Goal: Task Accomplishment & Management: Use online tool/utility

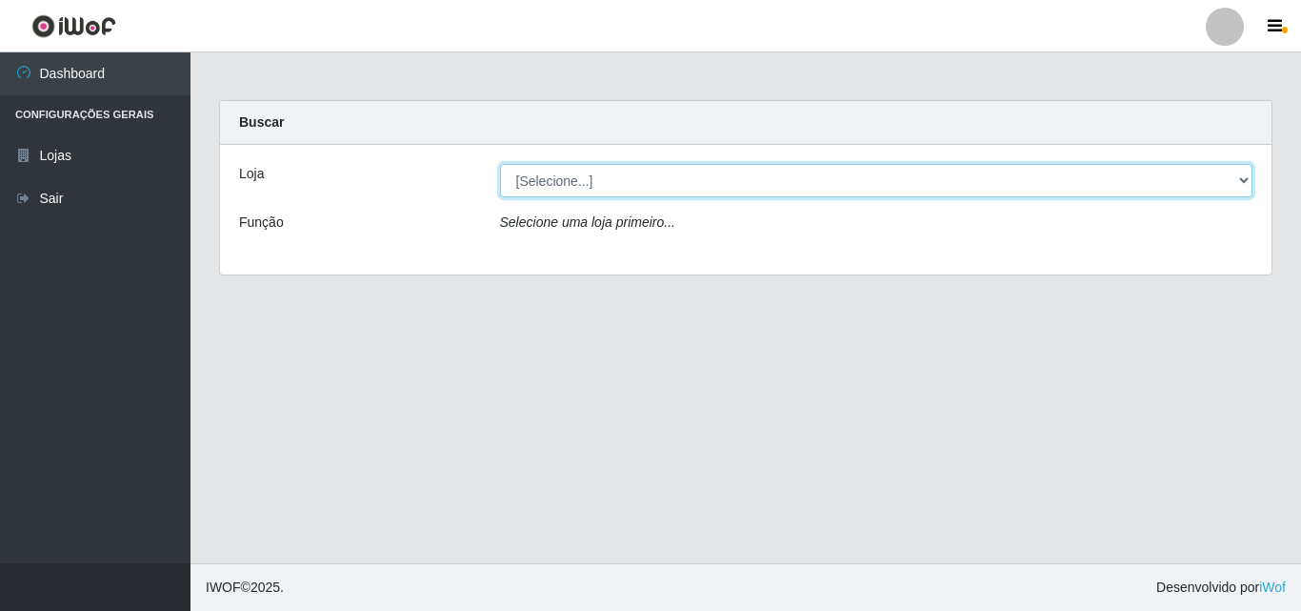
click at [1239, 176] on select "[Selecione...] BomQueSó Agreste - Loja 3" at bounding box center [877, 180] width 754 height 33
select select "215"
click at [500, 164] on select "[Selecione...] BomQueSó Agreste - Loja 3" at bounding box center [877, 180] width 754 height 33
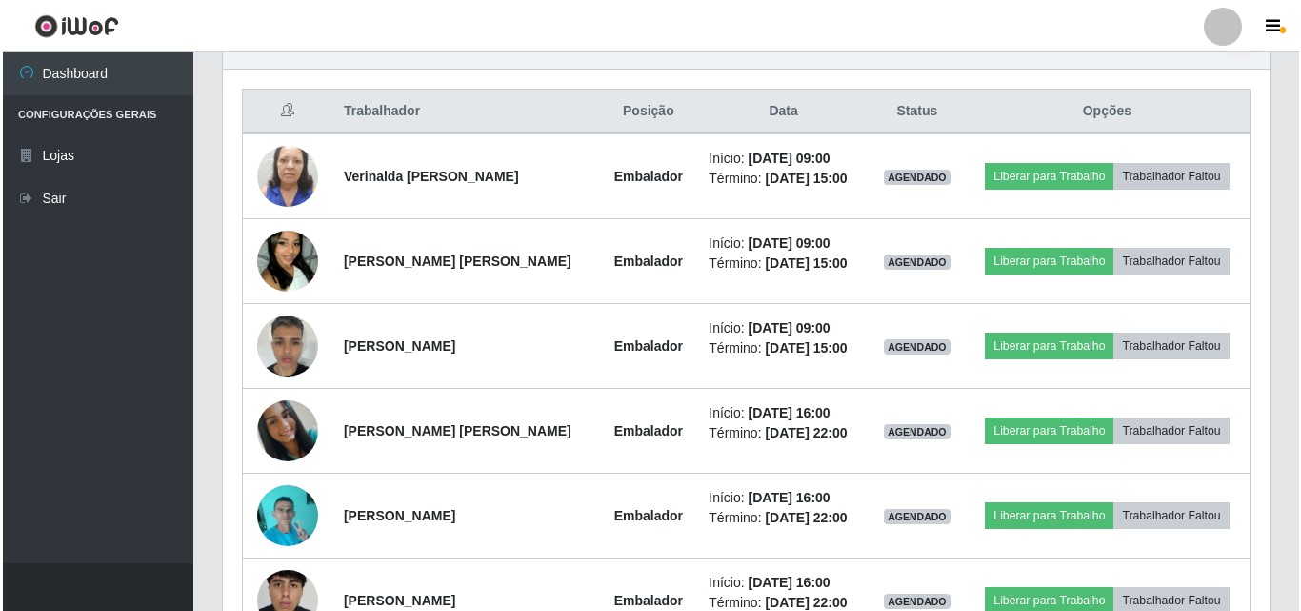
scroll to position [667, 0]
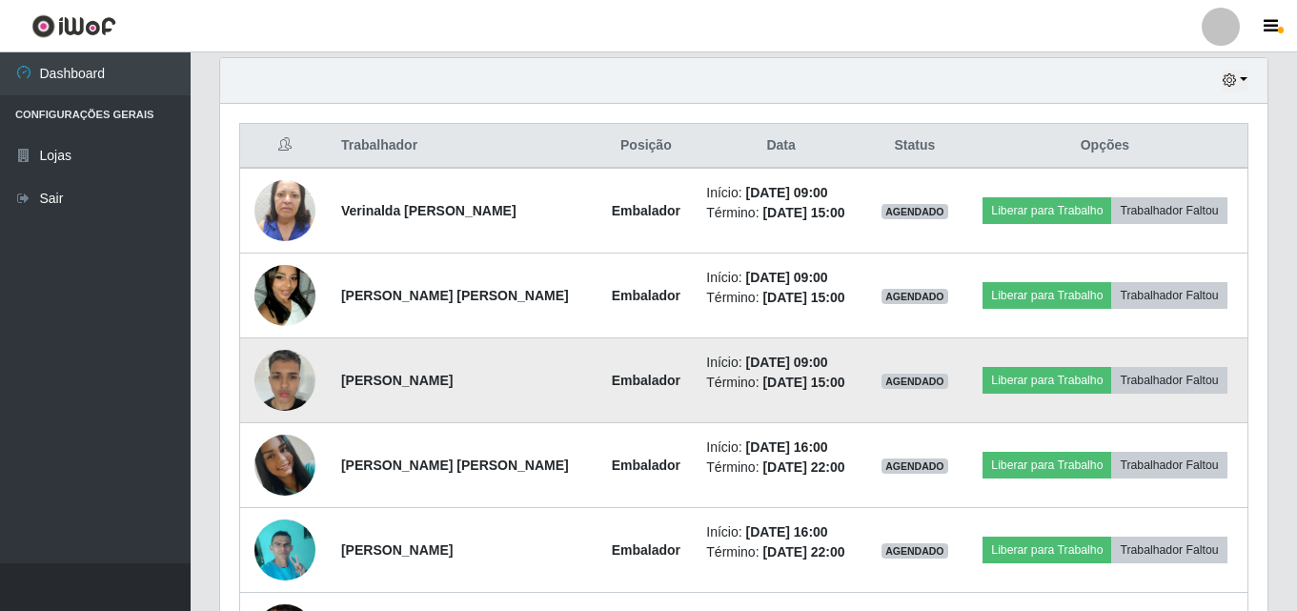
click at [284, 368] on img at bounding box center [284, 379] width 61 height 81
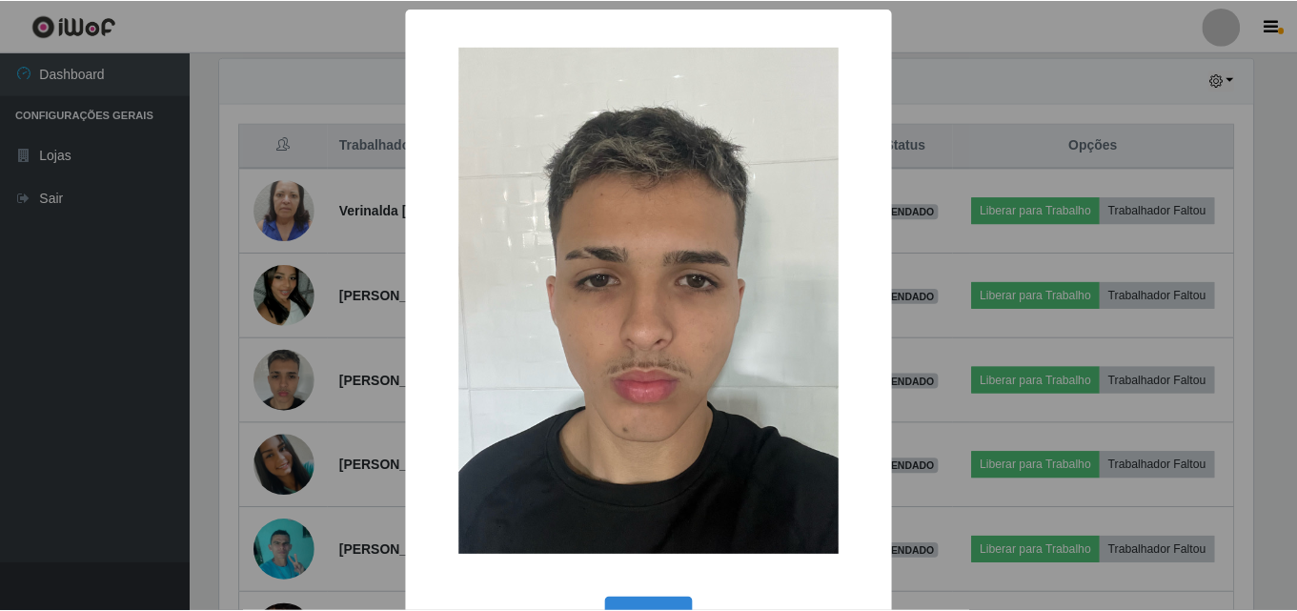
scroll to position [395, 1037]
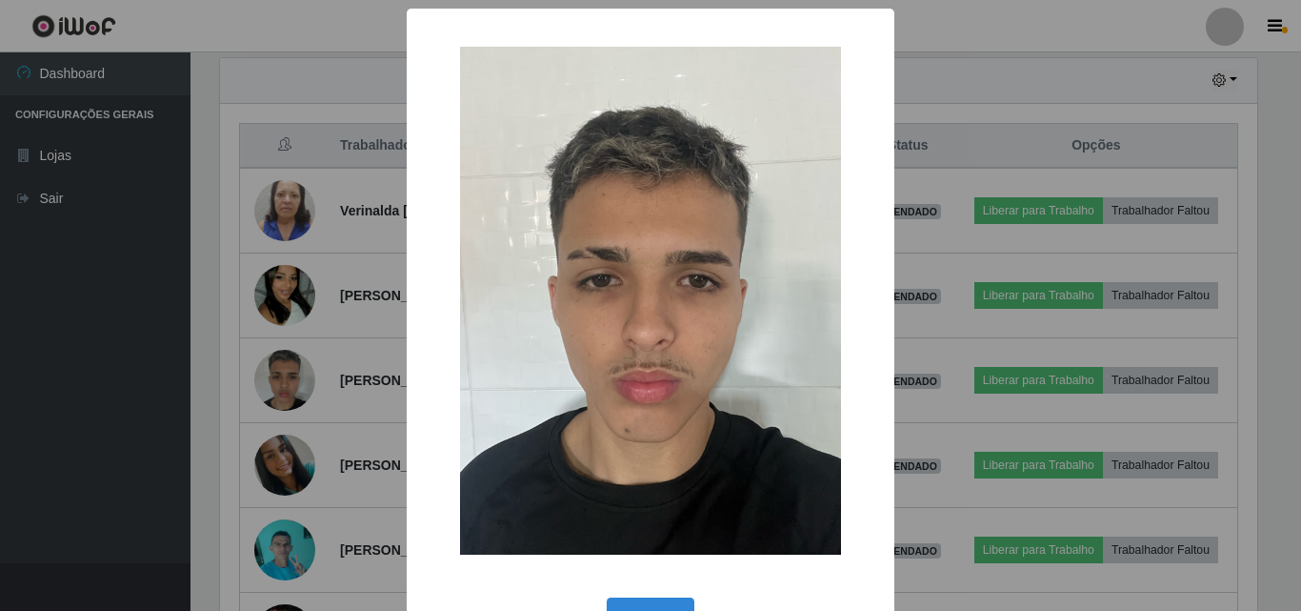
click at [214, 280] on div "× OK Cancel" at bounding box center [650, 305] width 1301 height 611
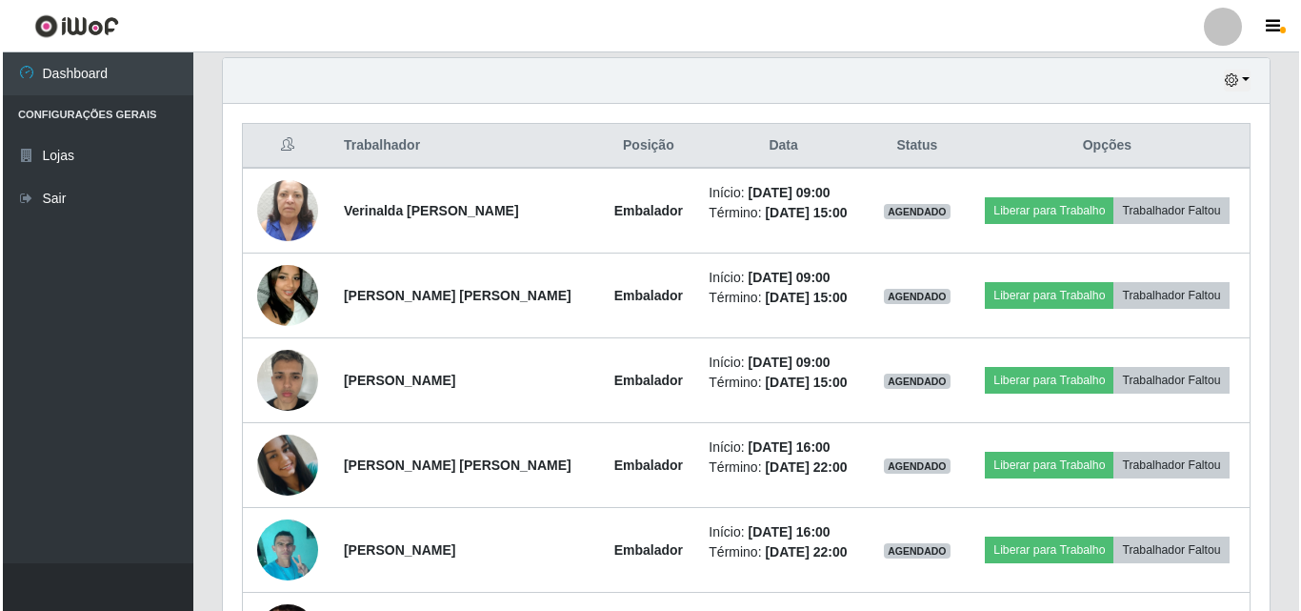
scroll to position [395, 1047]
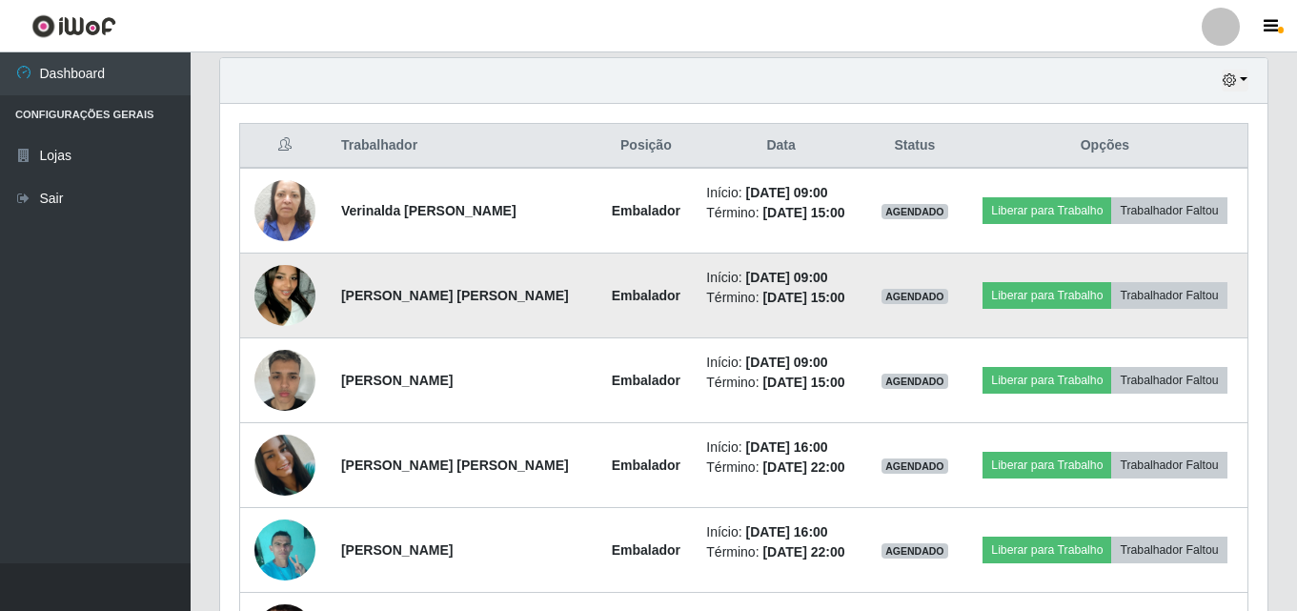
click at [284, 298] on img at bounding box center [284, 295] width 61 height 109
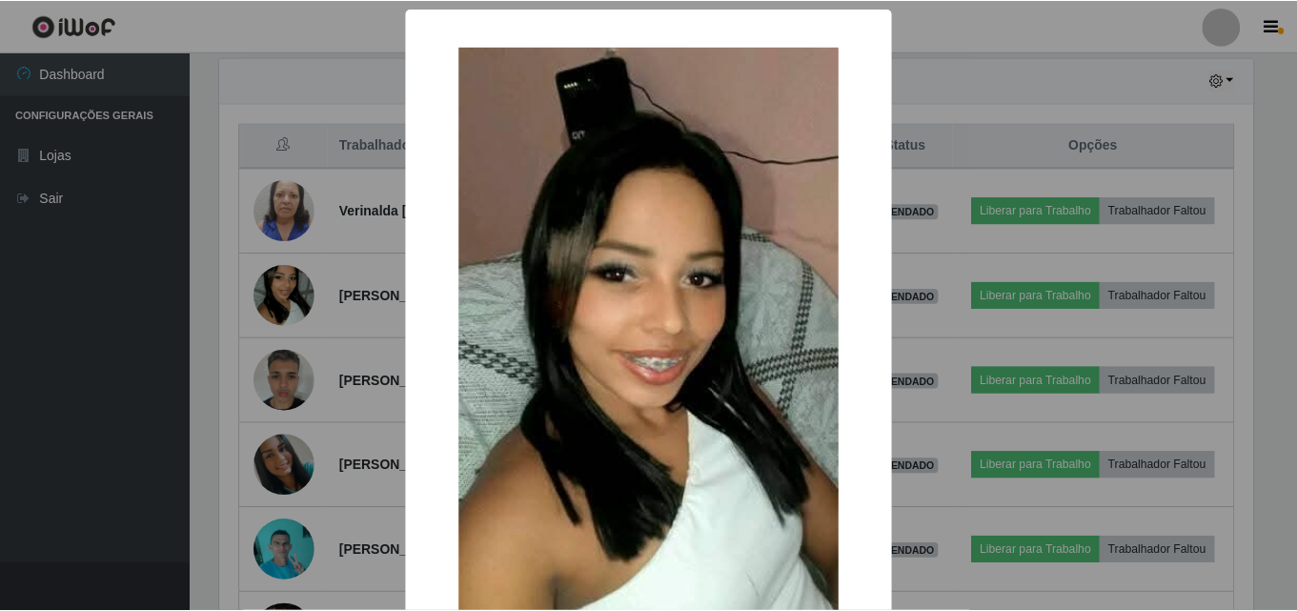
scroll to position [395, 1037]
click at [194, 247] on div "× OK Cancel" at bounding box center [650, 305] width 1301 height 611
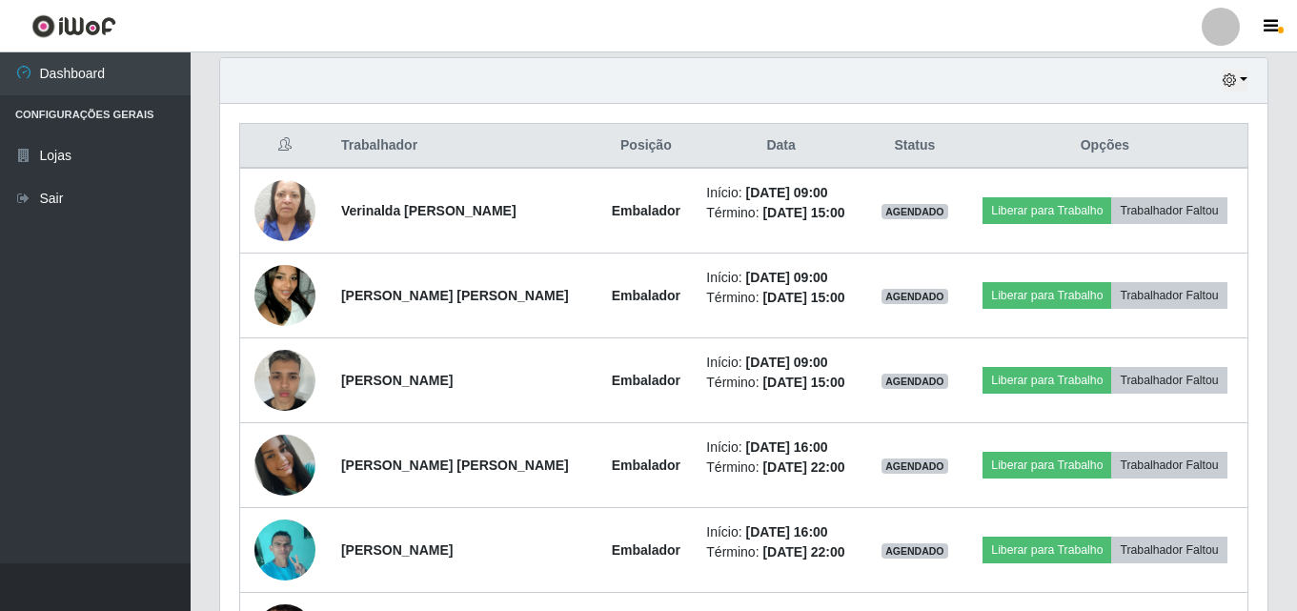
scroll to position [395, 1047]
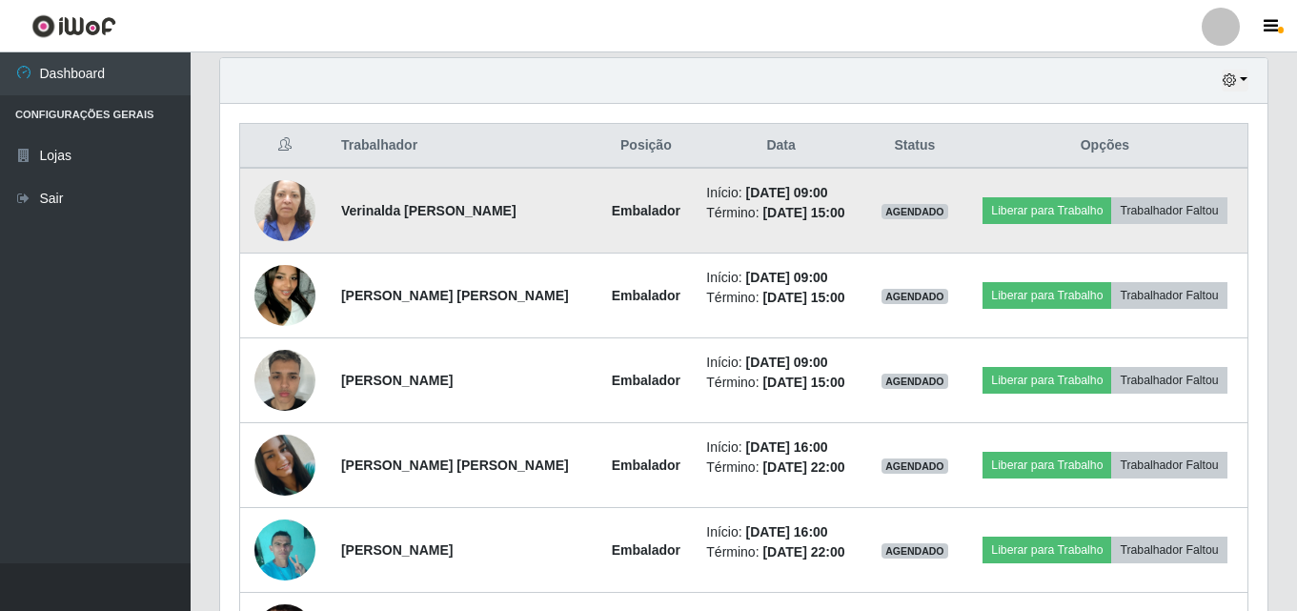
click at [292, 206] on img at bounding box center [284, 210] width 61 height 109
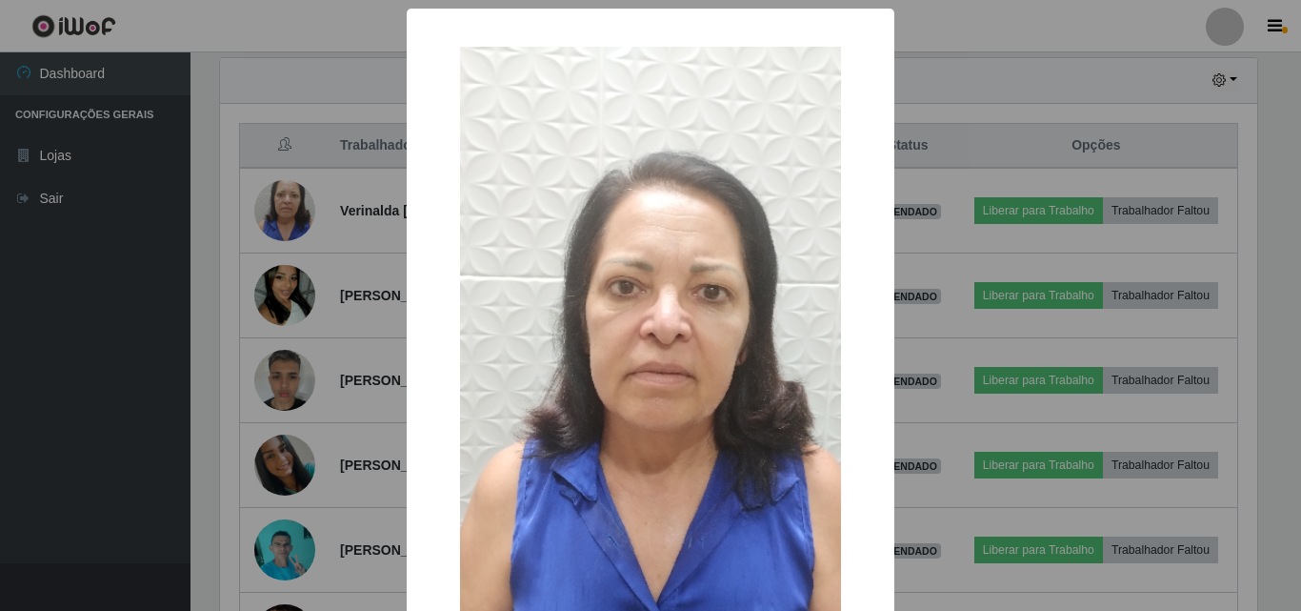
click at [214, 191] on div "× OK Cancel" at bounding box center [650, 305] width 1301 height 611
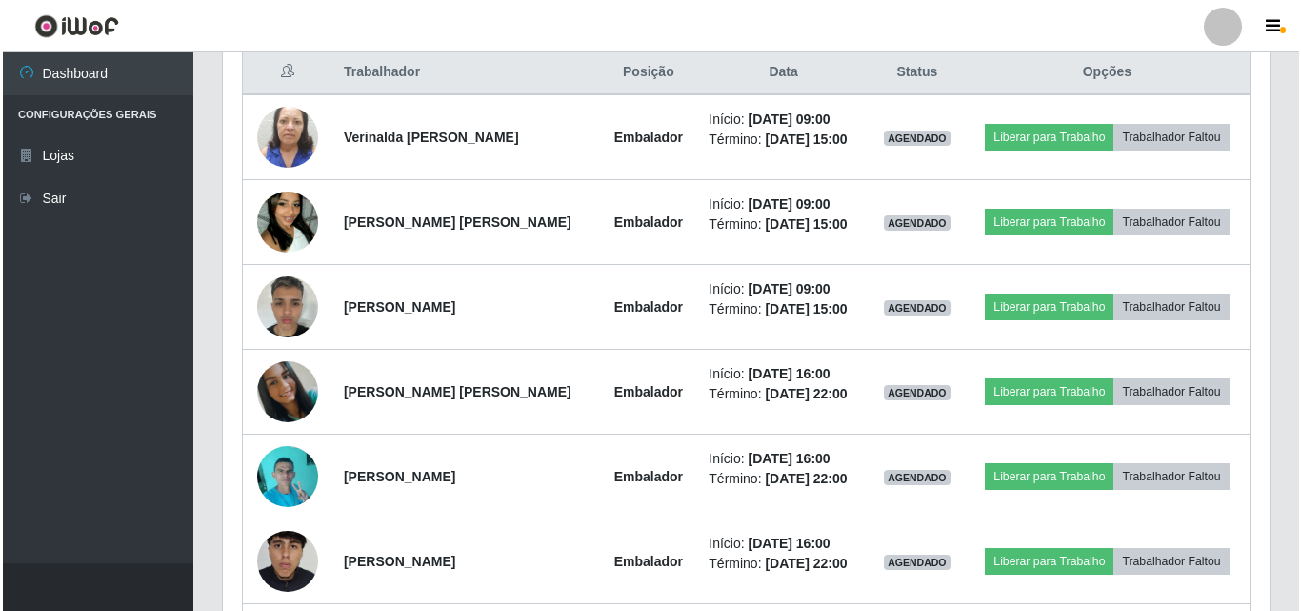
scroll to position [762, 0]
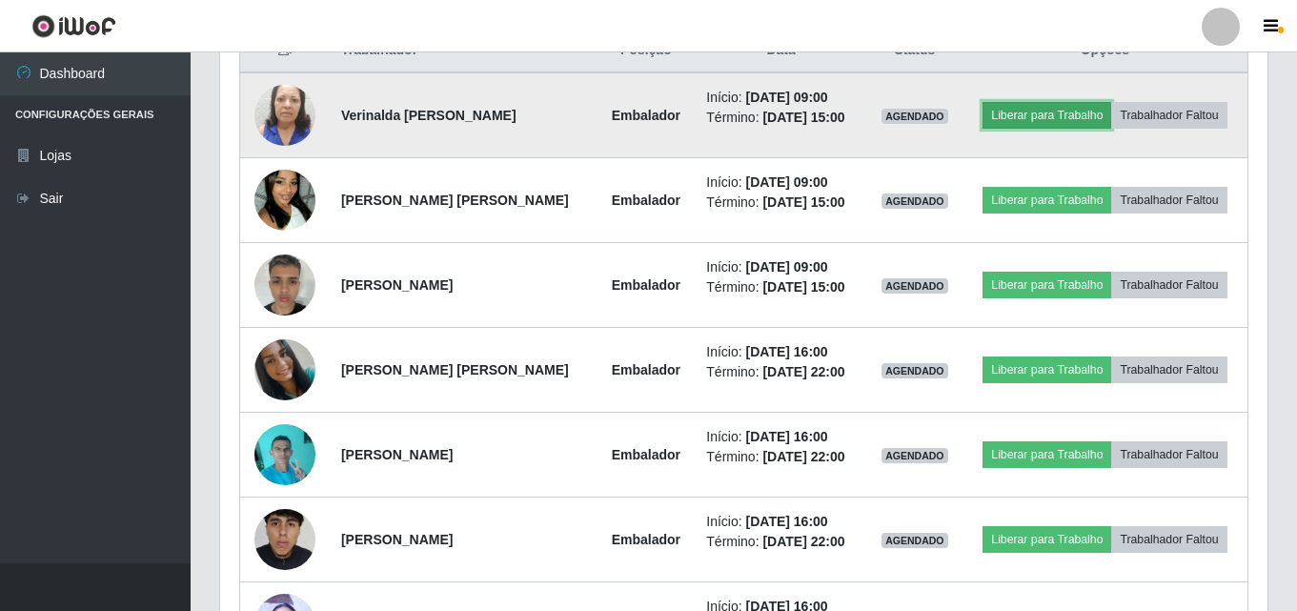
click at [1015, 110] on button "Liberar para Trabalho" at bounding box center [1046, 115] width 129 height 27
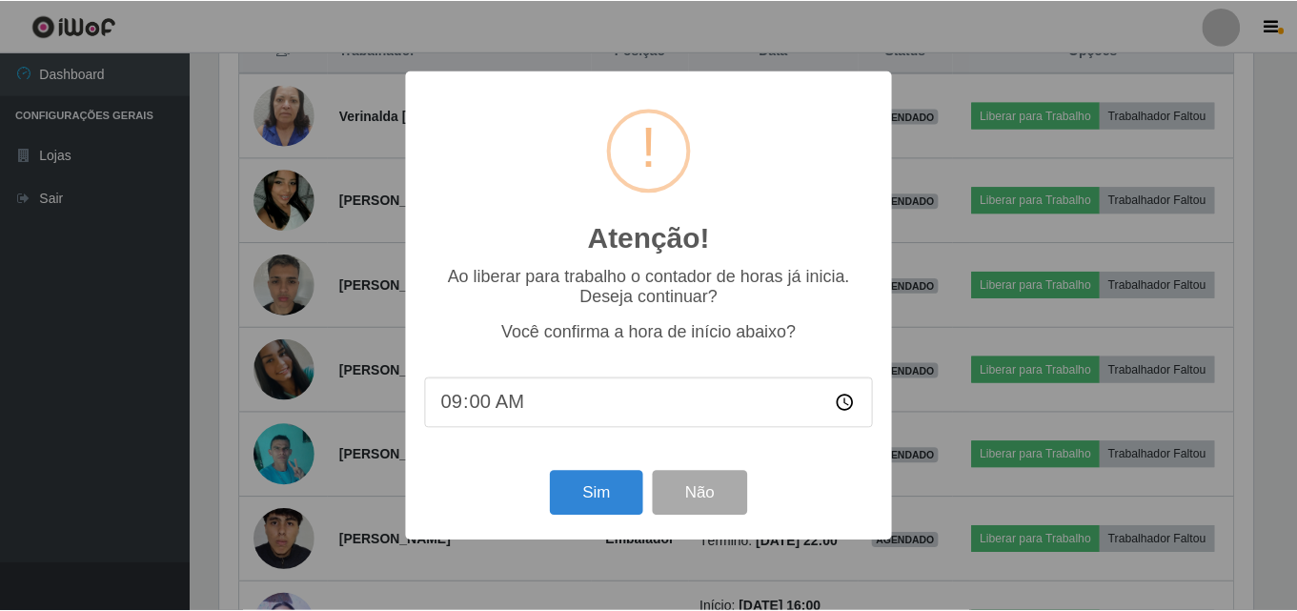
scroll to position [395, 1037]
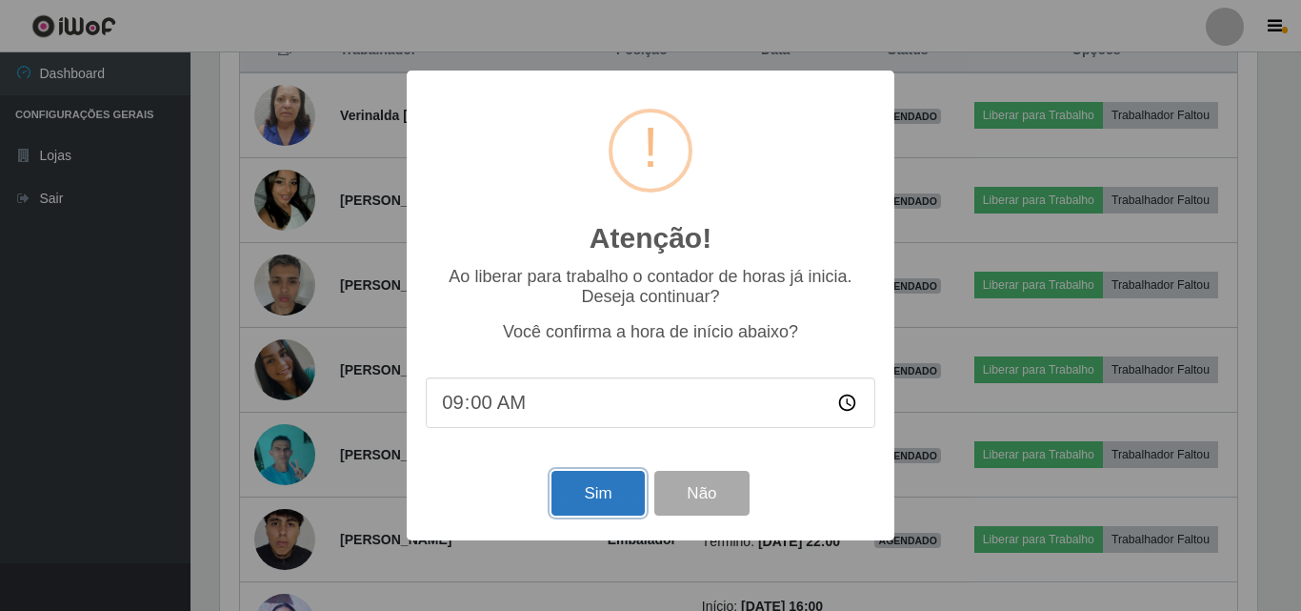
click at [599, 500] on button "Sim" at bounding box center [598, 493] width 92 height 45
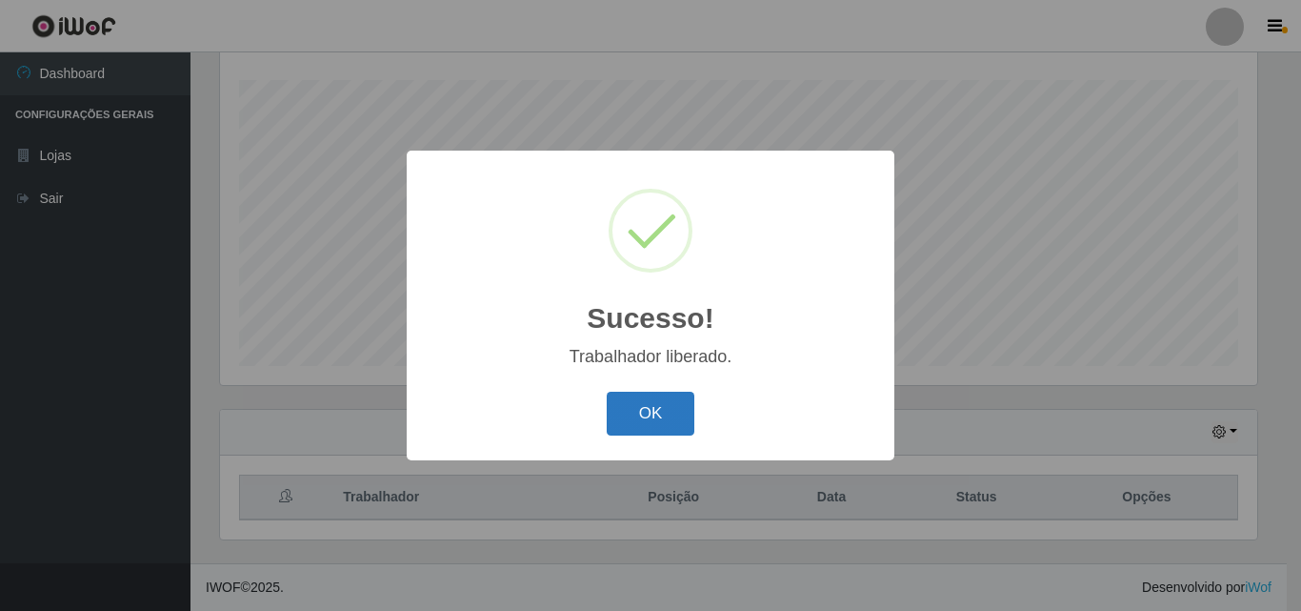
click at [652, 416] on button "OK" at bounding box center [651, 414] width 89 height 45
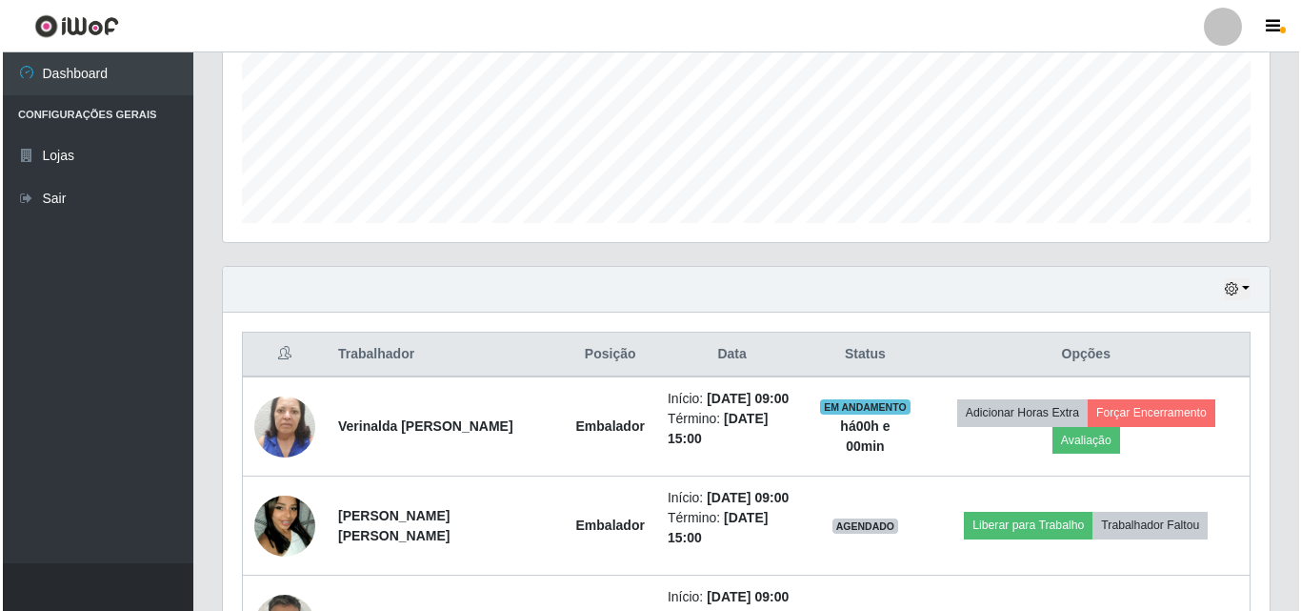
scroll to position [601, 0]
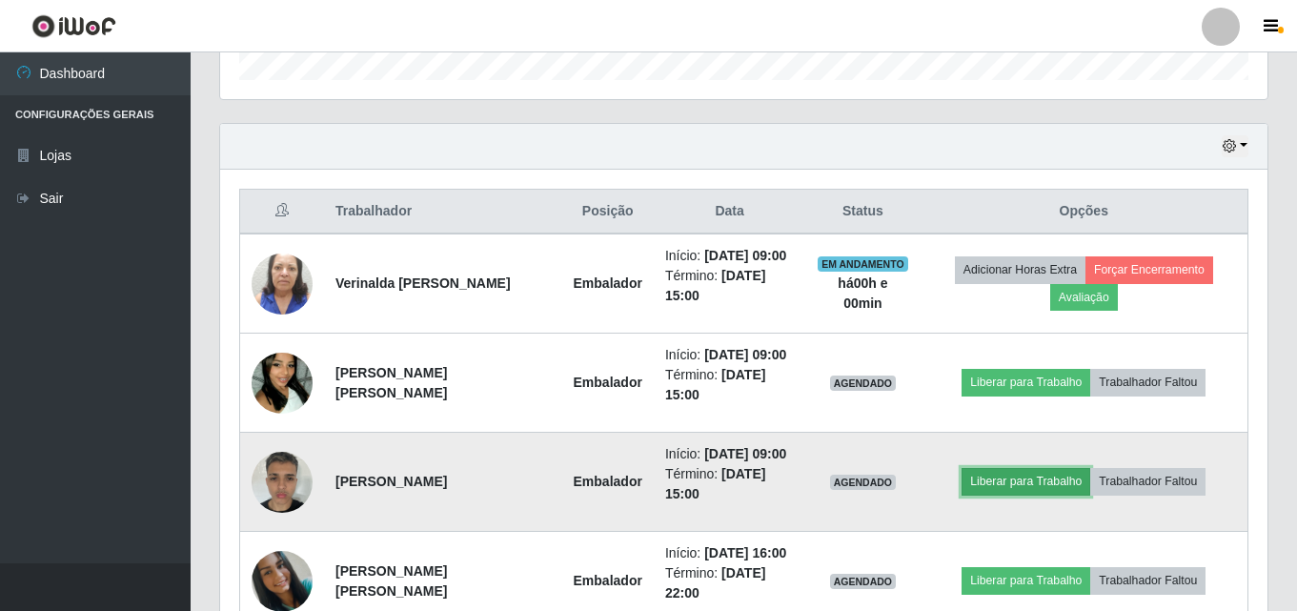
click at [991, 483] on button "Liberar para Trabalho" at bounding box center [1025, 481] width 129 height 27
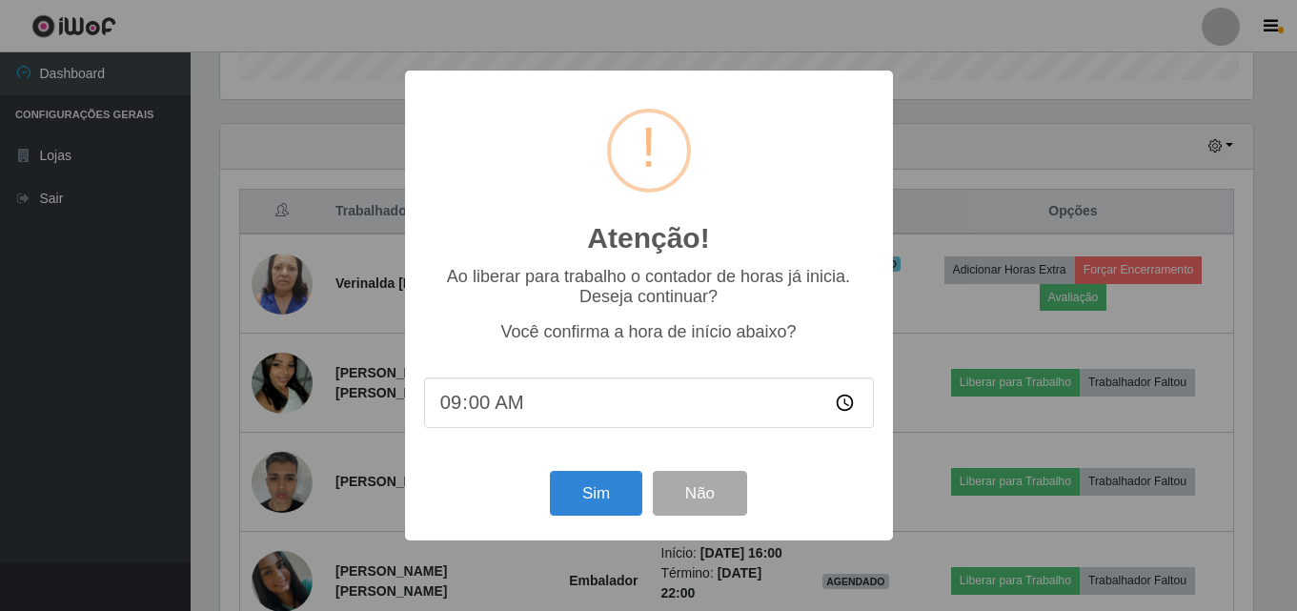
scroll to position [395, 1037]
click at [598, 495] on button "Sim" at bounding box center [598, 493] width 92 height 45
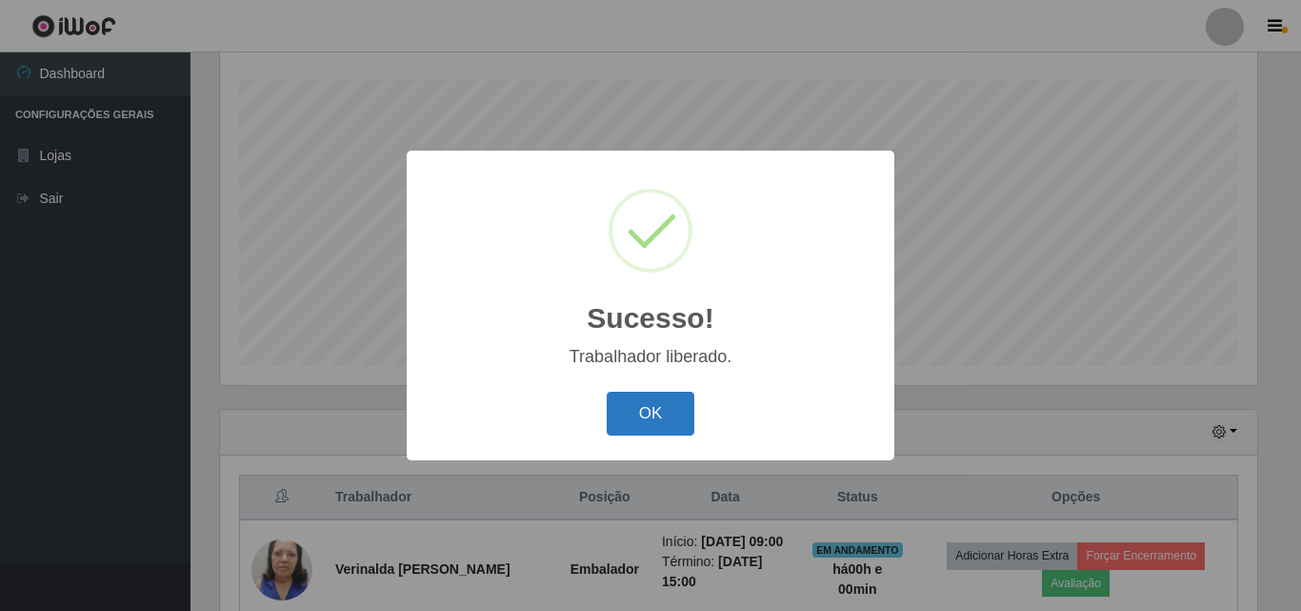
click at [655, 417] on button "OK" at bounding box center [651, 414] width 89 height 45
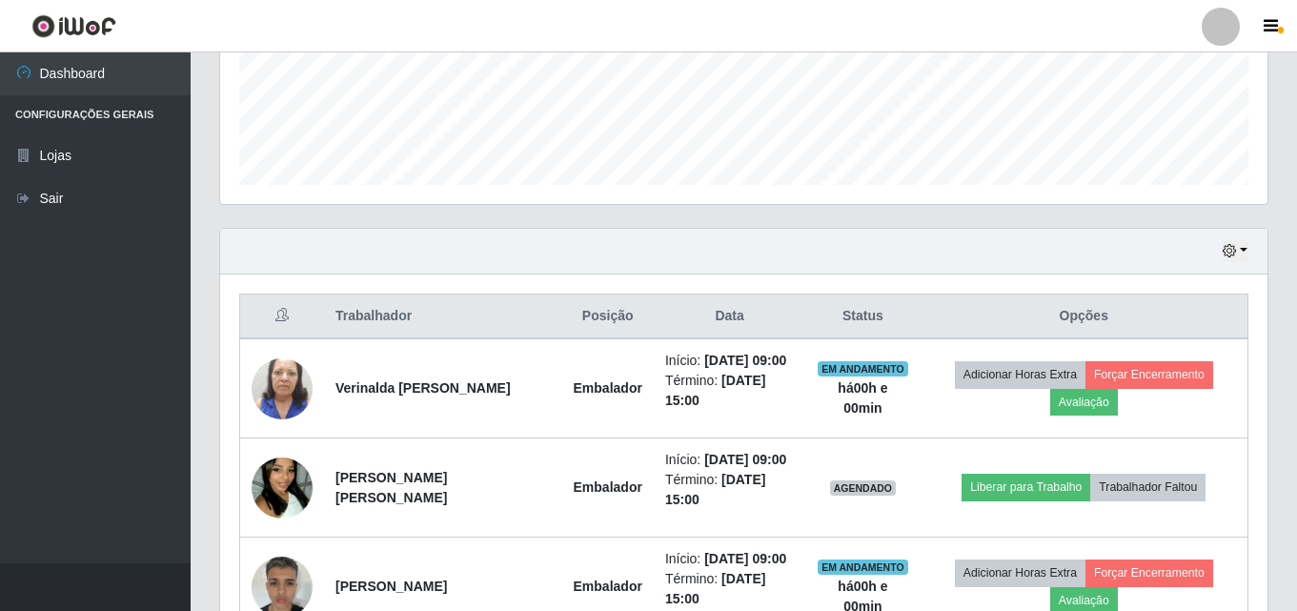
scroll to position [506, 0]
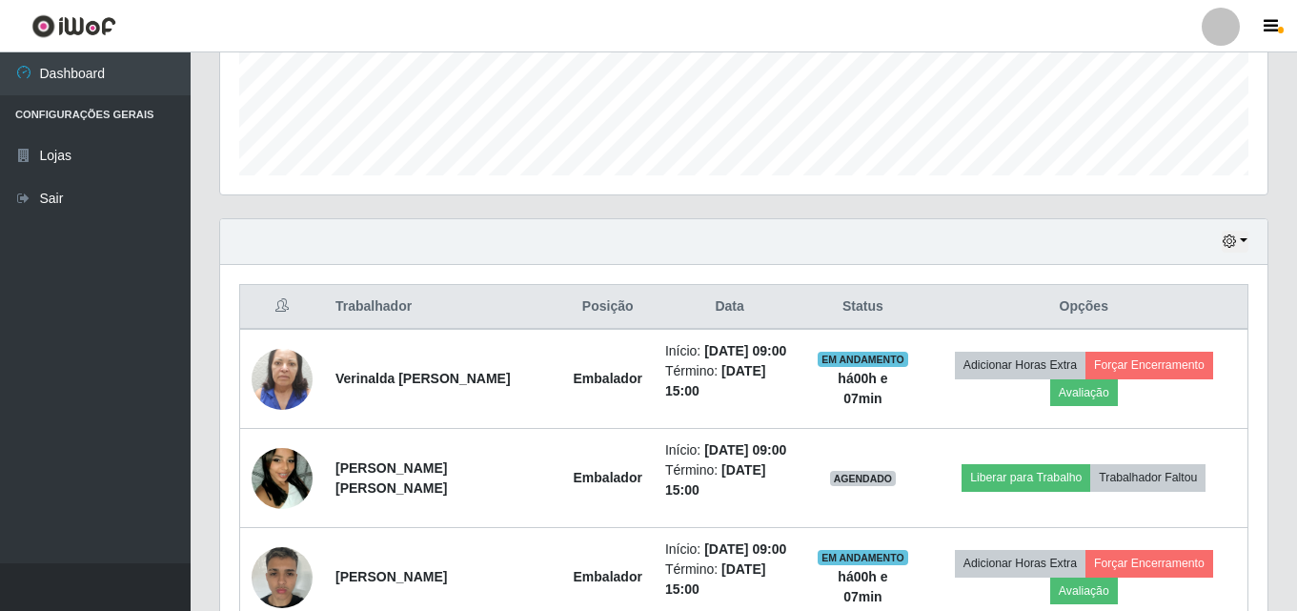
drag, startPoint x: 31, startPoint y: 324, endPoint x: 148, endPoint y: 97, distance: 254.8
click at [32, 324] on ul "Dashboard Configurações Gerais Lojas Sair" at bounding box center [95, 307] width 191 height 511
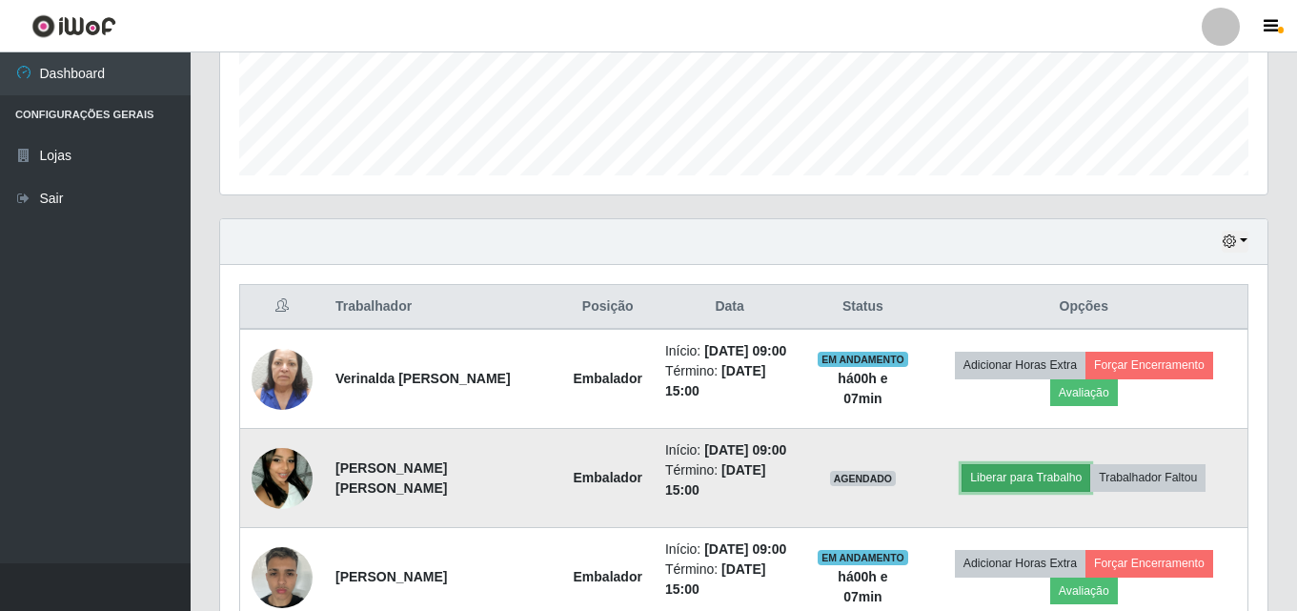
click at [1029, 474] on button "Liberar para Trabalho" at bounding box center [1025, 477] width 129 height 27
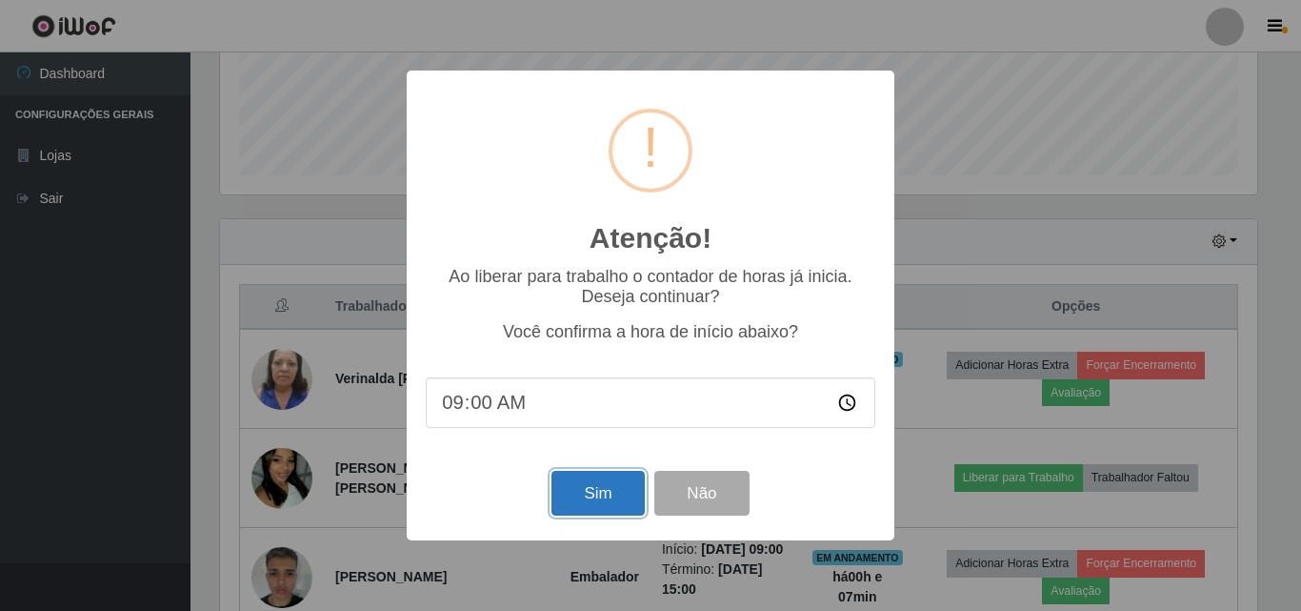
click at [597, 489] on button "Sim" at bounding box center [598, 493] width 92 height 45
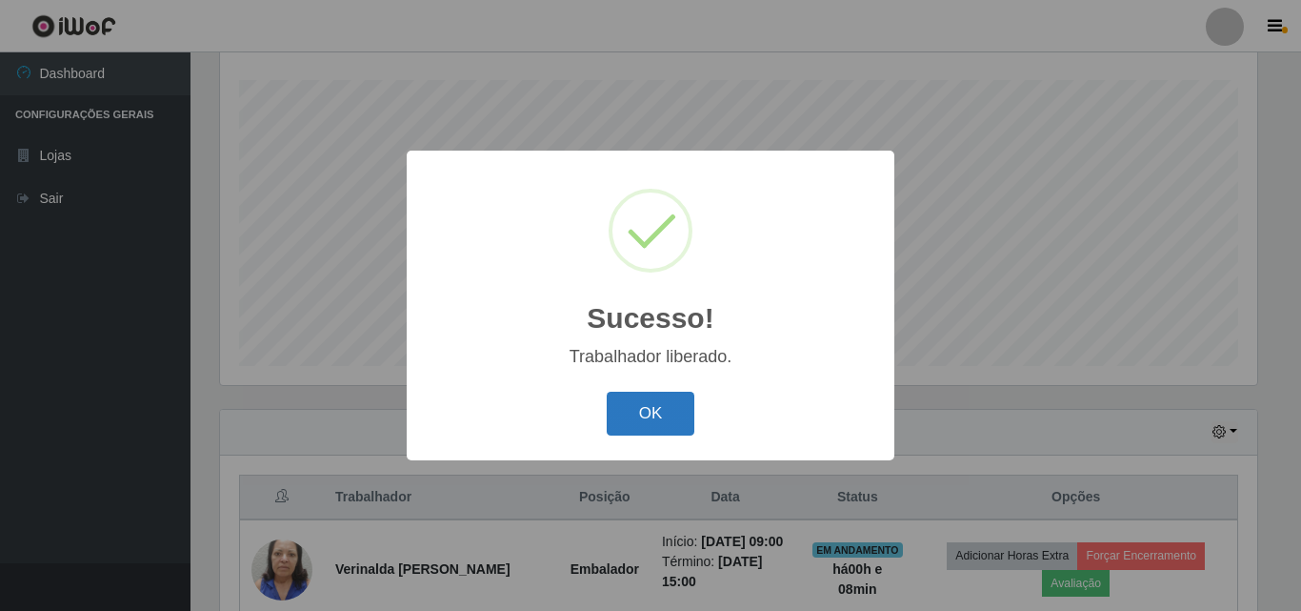
click at [622, 423] on button "OK" at bounding box center [651, 414] width 89 height 45
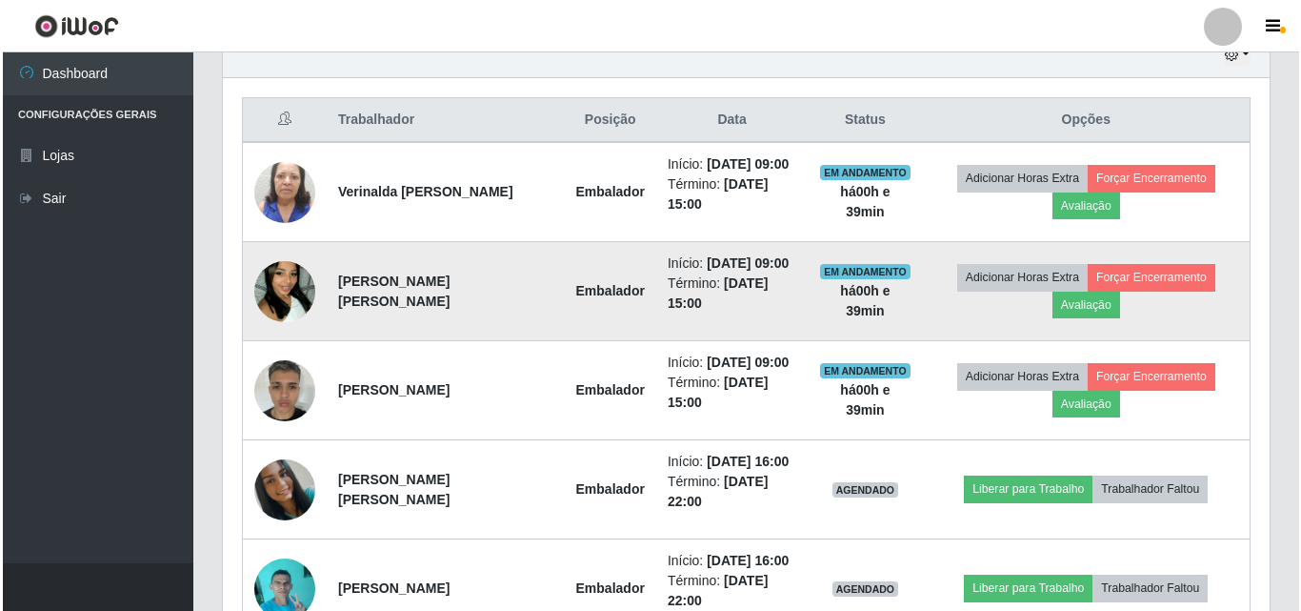
scroll to position [696, 0]
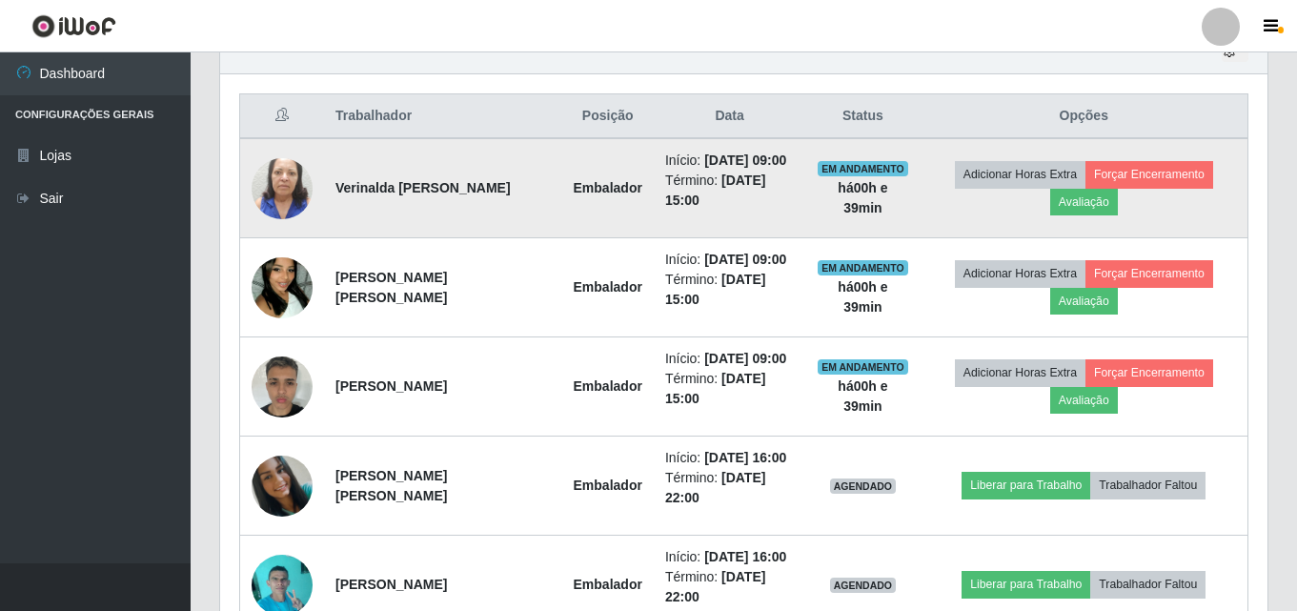
click at [279, 173] on img at bounding box center [281, 188] width 61 height 109
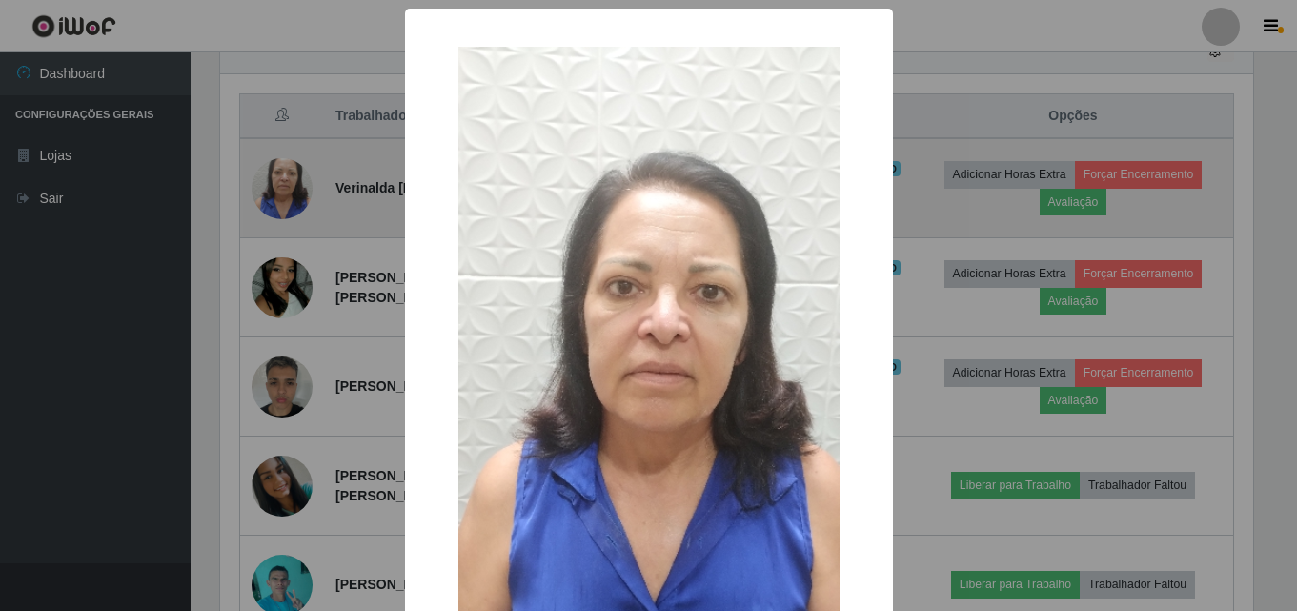
scroll to position [395, 1037]
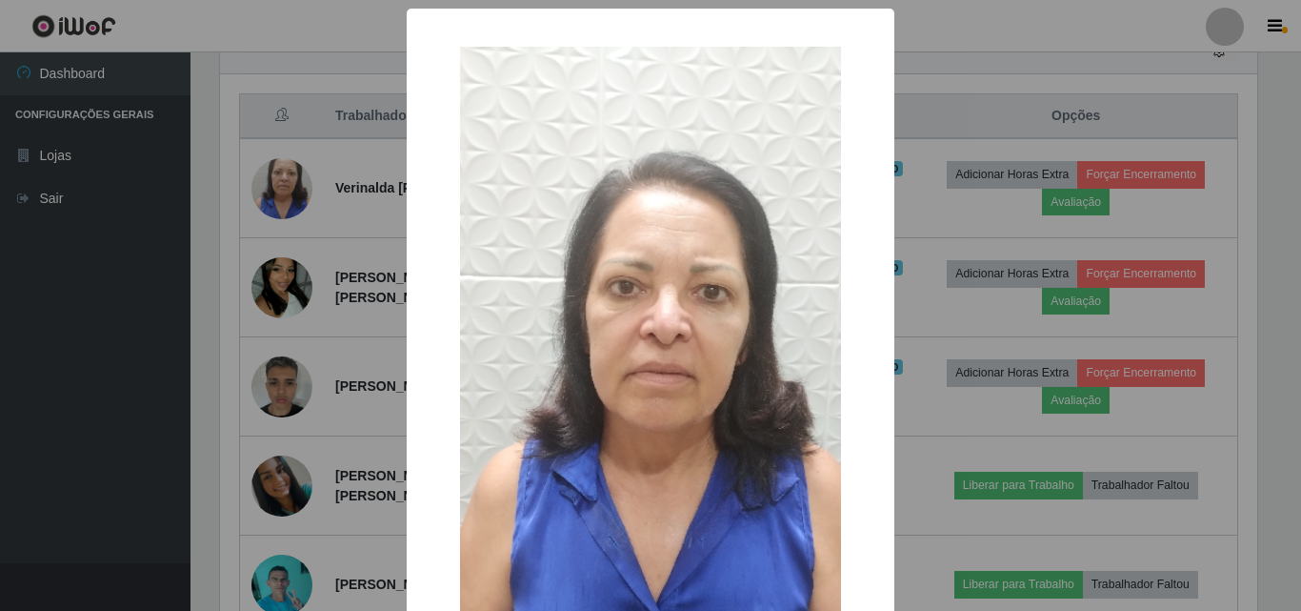
click at [203, 257] on div "× OK Cancel" at bounding box center [650, 305] width 1301 height 611
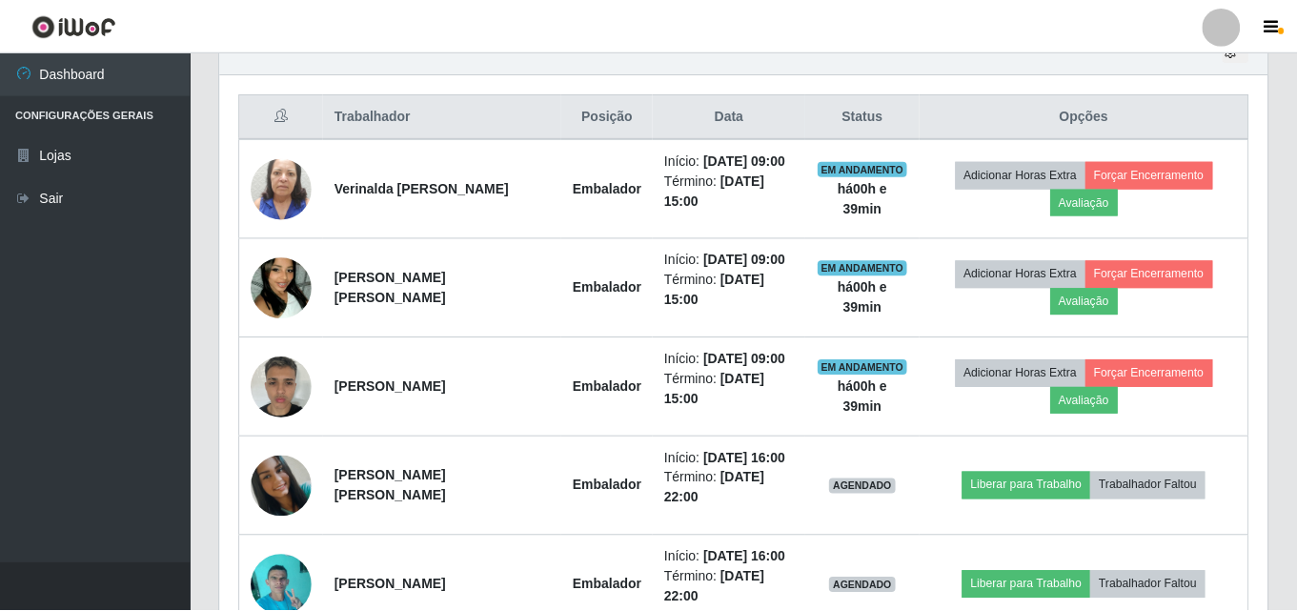
scroll to position [395, 1047]
